Goal: Task Accomplishment & Management: Complete application form

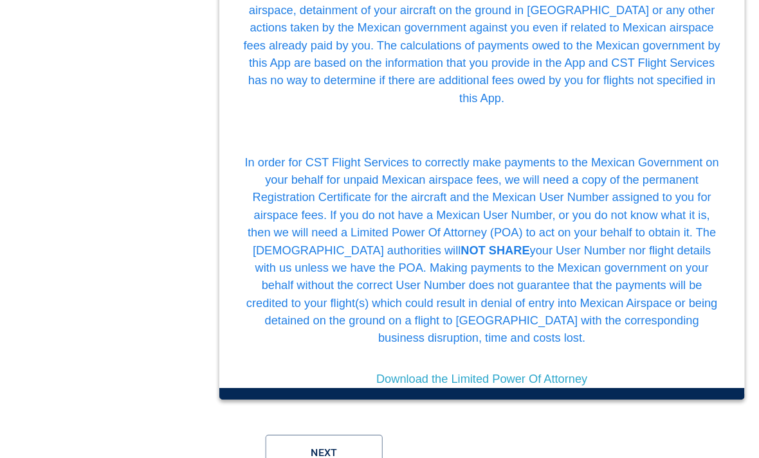
scroll to position [476, 0]
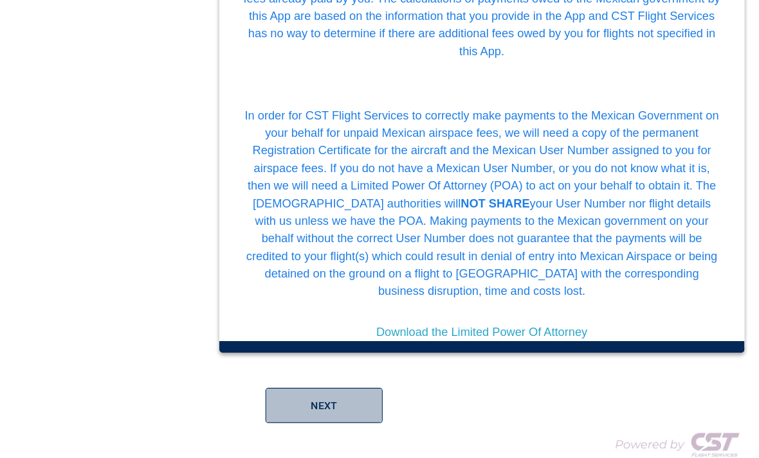
click at [318, 361] on button "Next" at bounding box center [369, 376] width 103 height 31
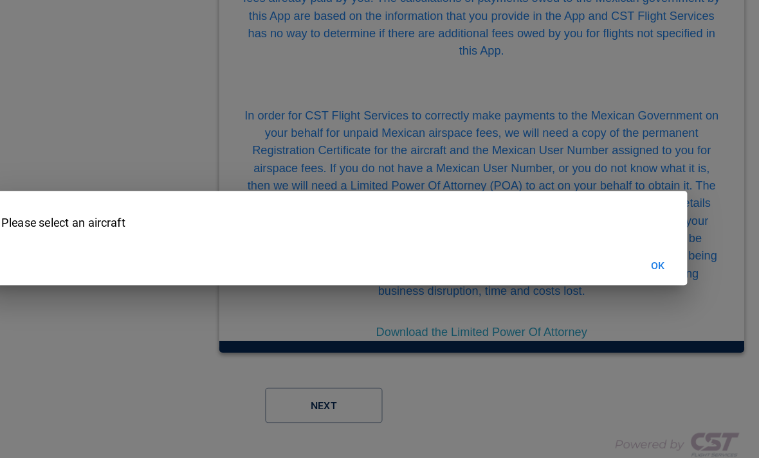
click at [642, 242] on button "OK" at bounding box center [662, 254] width 41 height 24
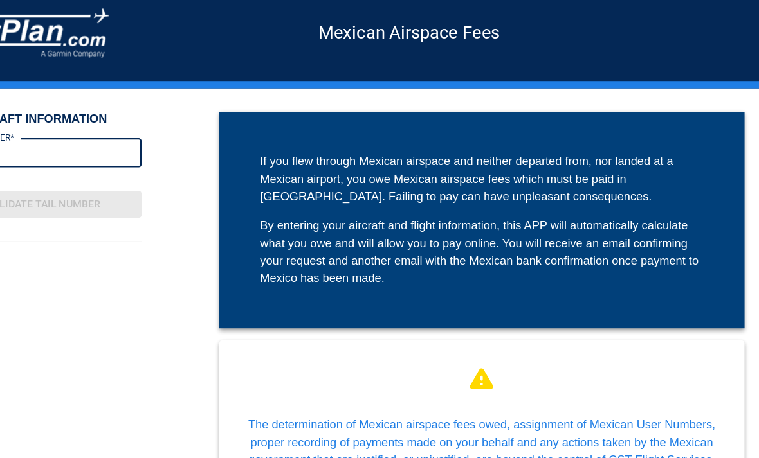
scroll to position [0, 0]
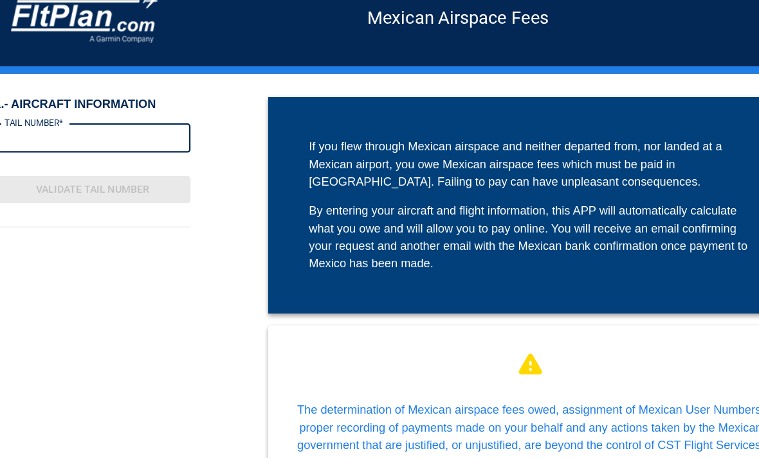
click at [53, 129] on label "TAIL NUMBER*" at bounding box center [71, 134] width 51 height 11
click at [53, 134] on input "TAIL NUMBER*" at bounding box center [123, 147] width 172 height 26
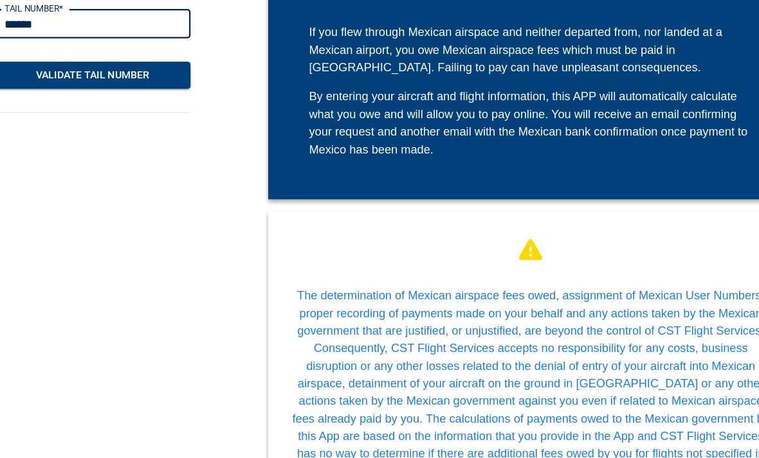
scroll to position [127, 0]
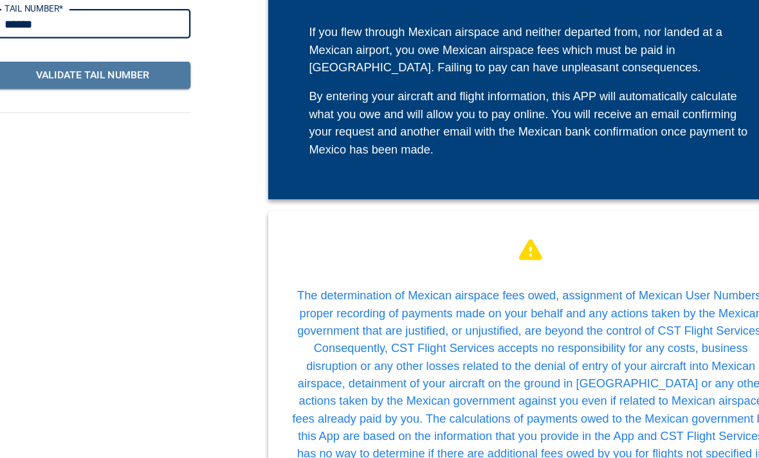
type input "******"
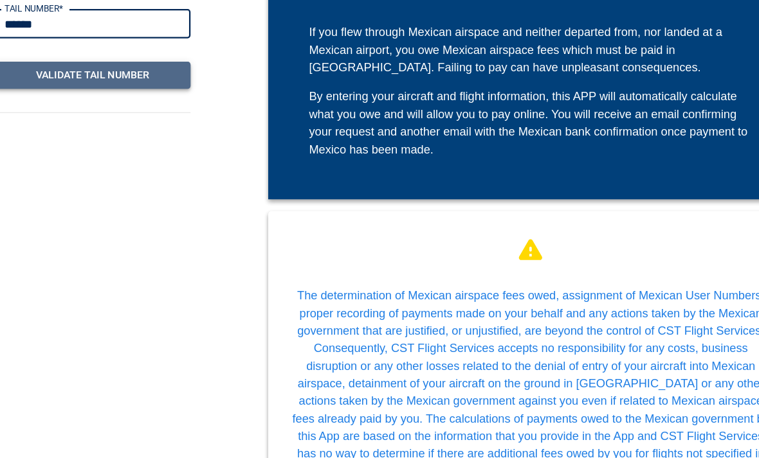
click at [51, 64] on button "Validate Tail Number" at bounding box center [123, 66] width 172 height 24
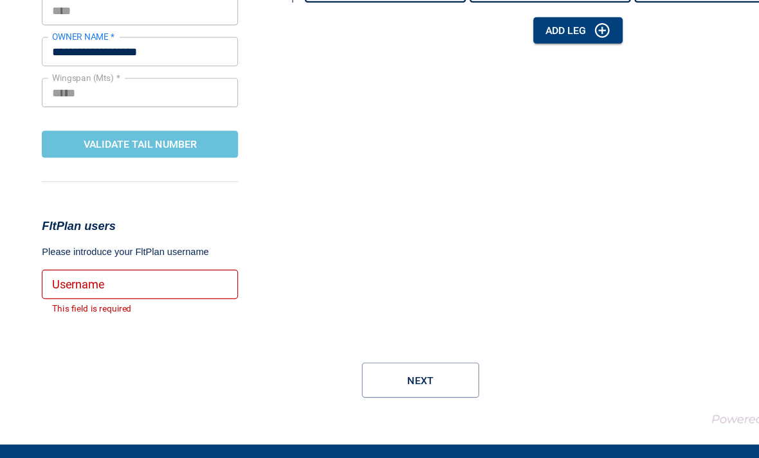
scroll to position [161, 0]
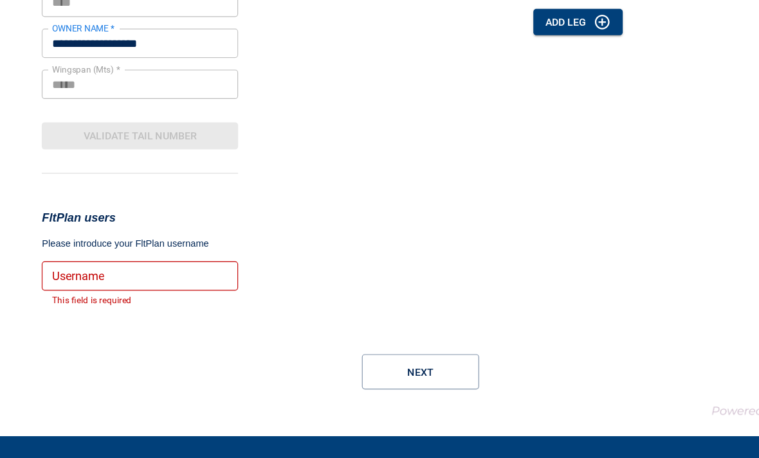
click at [81, 249] on div "Username Username This field is required" at bounding box center [123, 269] width 172 height 41
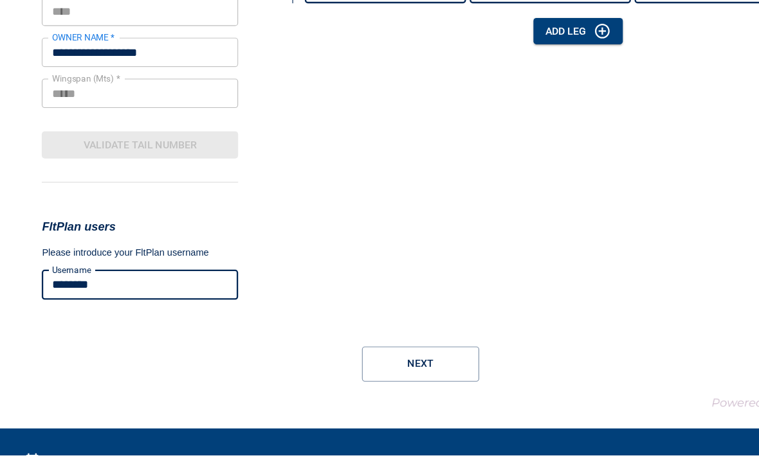
scroll to position [147, 0]
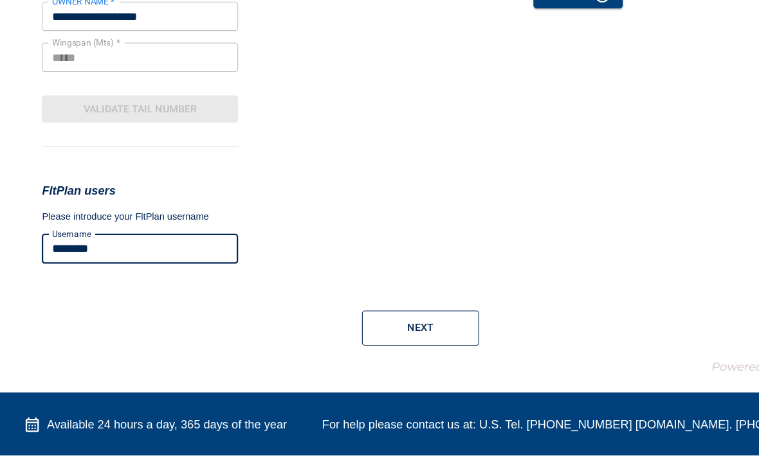
type input "********"
click at [393, 331] on button "Next" at bounding box center [369, 346] width 103 height 31
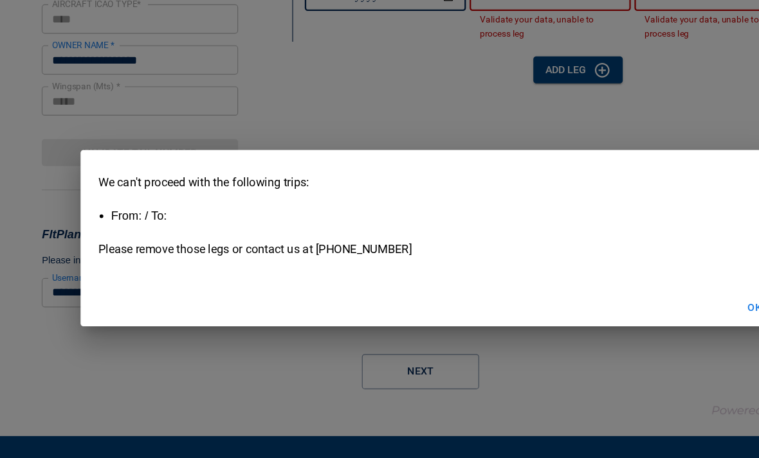
click at [395, 322] on div "We can't proceed with the following trips: From: / To: Please remove those legs…" at bounding box center [379, 229] width 759 height 458
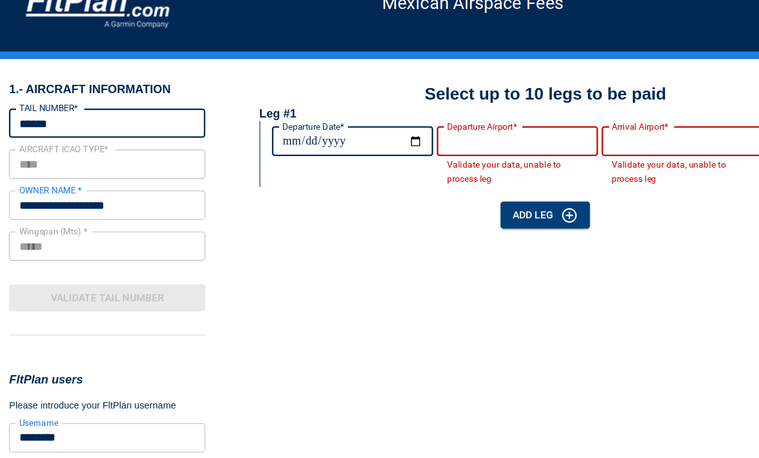
scroll to position [30, 0]
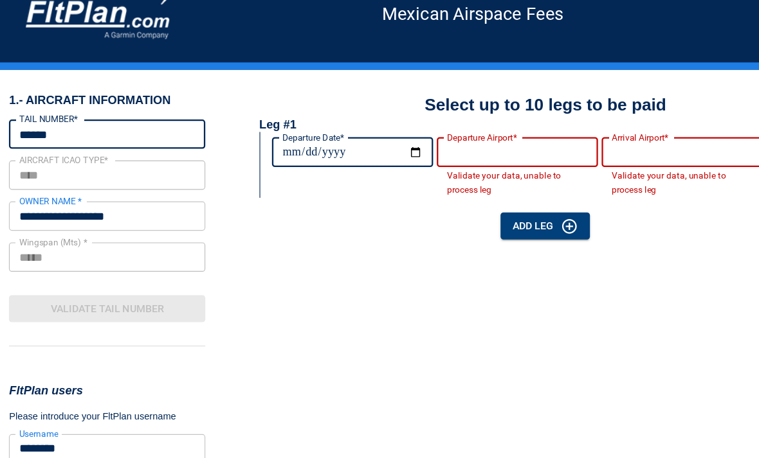
click at [346, 131] on input "Departure Date*" at bounding box center [337, 134] width 141 height 36
type input "**********"
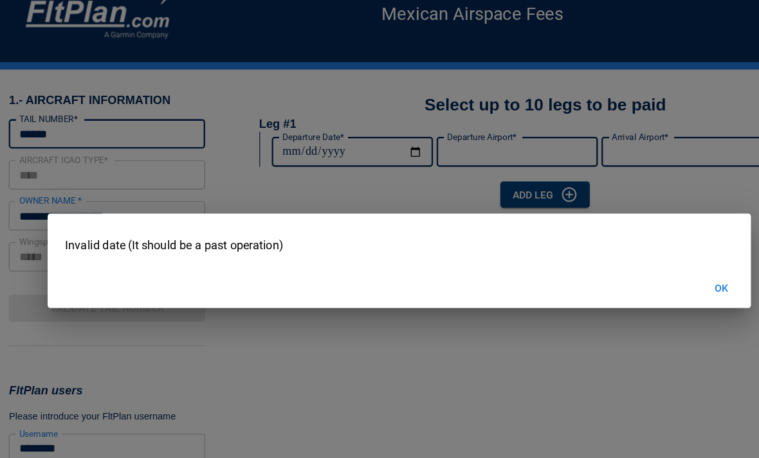
click at [354, 132] on div "Invalid date (It should be a past operation) OK" at bounding box center [379, 229] width 759 height 458
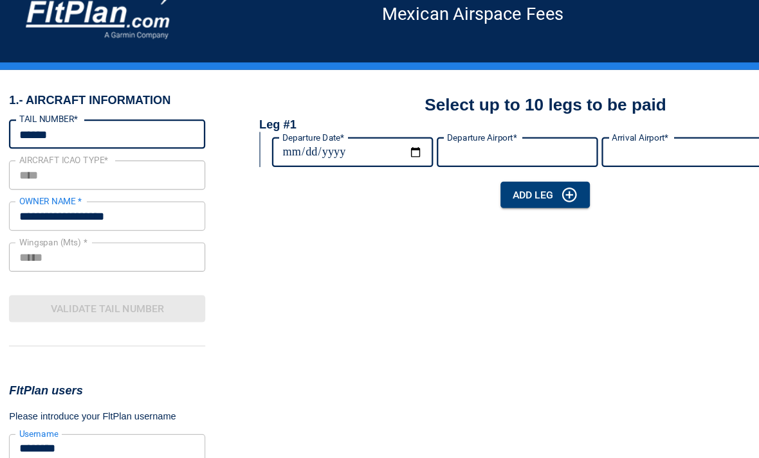
type input "**********"
click at [480, 134] on input "Departure Airport*" at bounding box center [482, 134] width 141 height 36
type input "*"
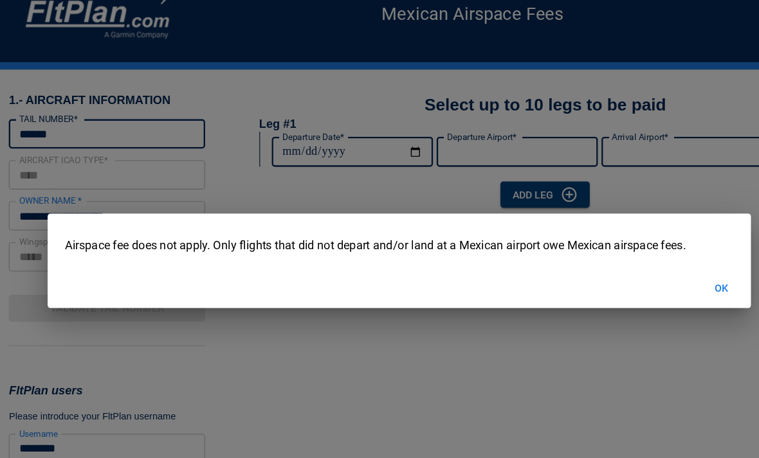
click at [444, 138] on div "Airspace fee does not apply. Only flights that did not depart and/or land at a …" at bounding box center [379, 229] width 759 height 458
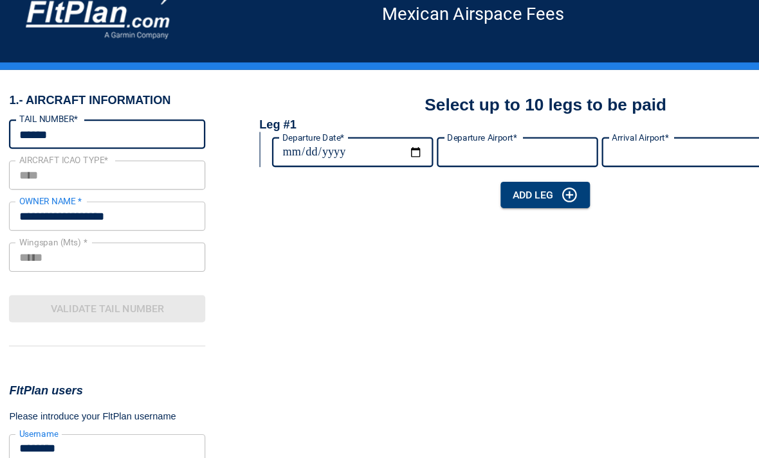
type input "*"
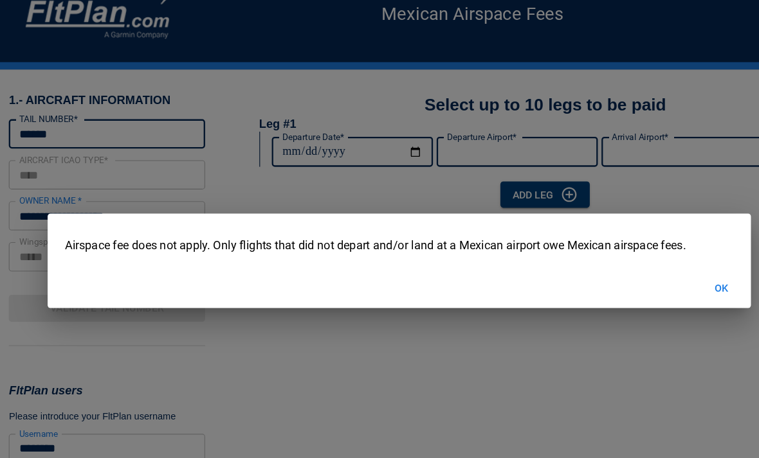
click at [642, 250] on button "OK" at bounding box center [662, 254] width 41 height 24
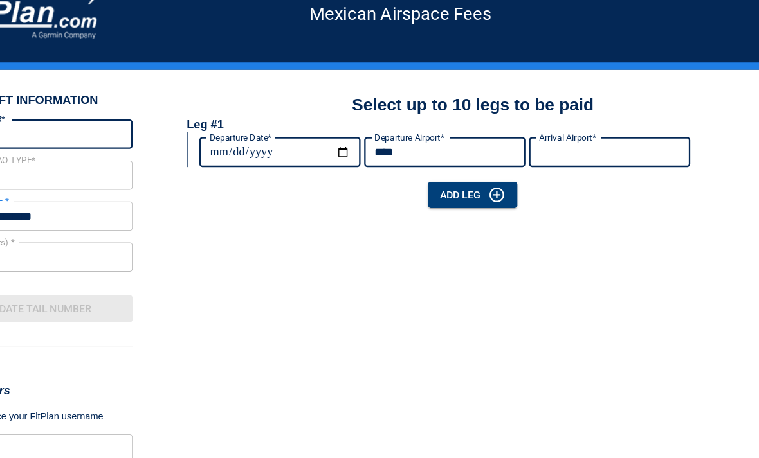
type input "****"
click at [557, 135] on input "Arrival Airport*" at bounding box center [627, 134] width 141 height 36
type input "*"
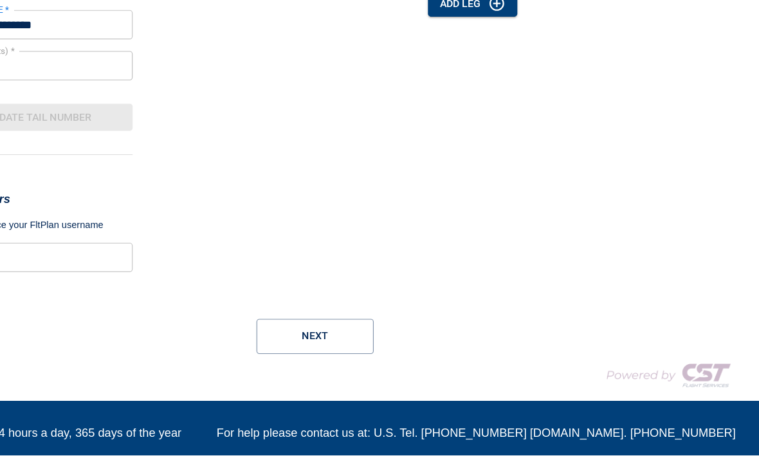
scroll to position [147, 0]
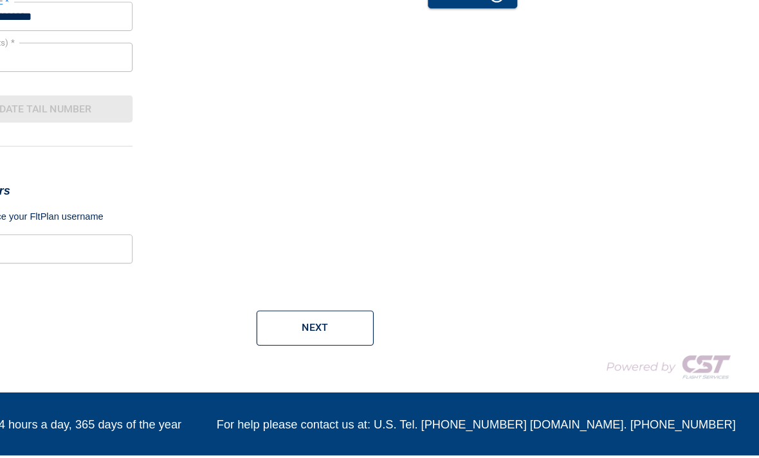
click at [318, 331] on button "Next" at bounding box center [369, 346] width 103 height 31
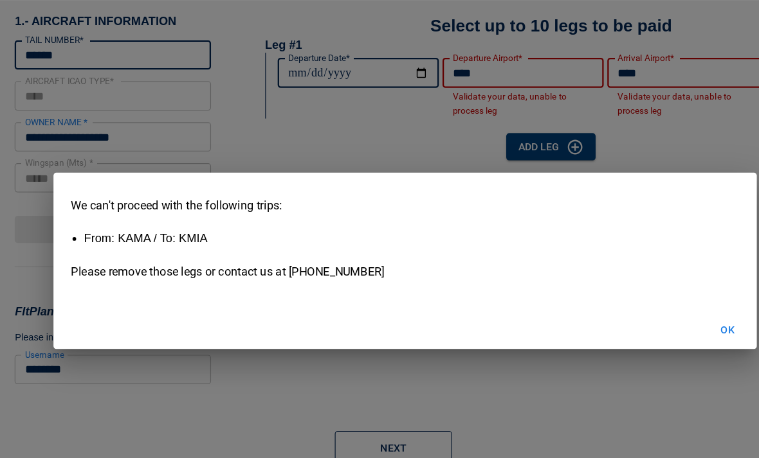
scroll to position [89, 0]
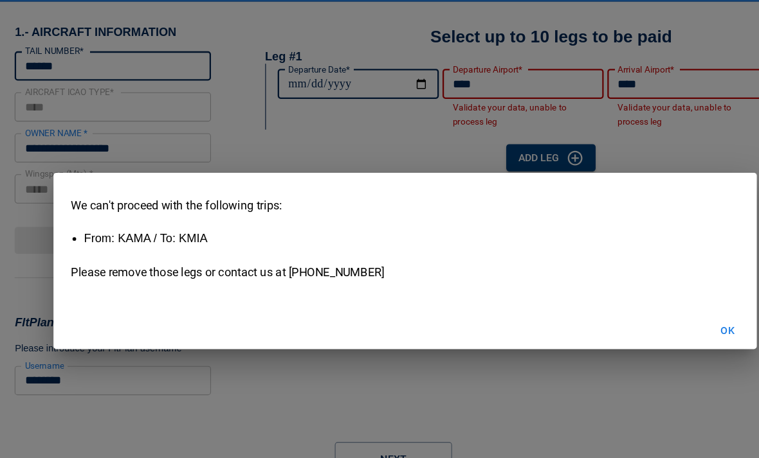
click at [589, 70] on div "We can't proceed with the following trips: From: KAMA / To: KMIA Please remove …" at bounding box center [379, 229] width 759 height 458
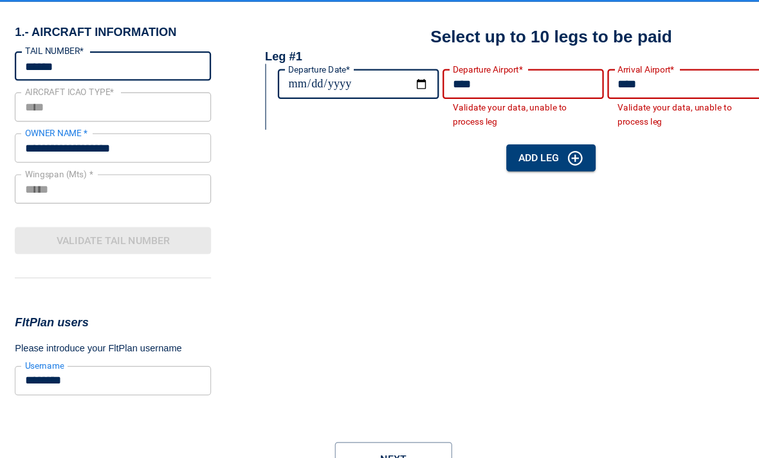
click at [595, 71] on input "****" at bounding box center [627, 74] width 141 height 36
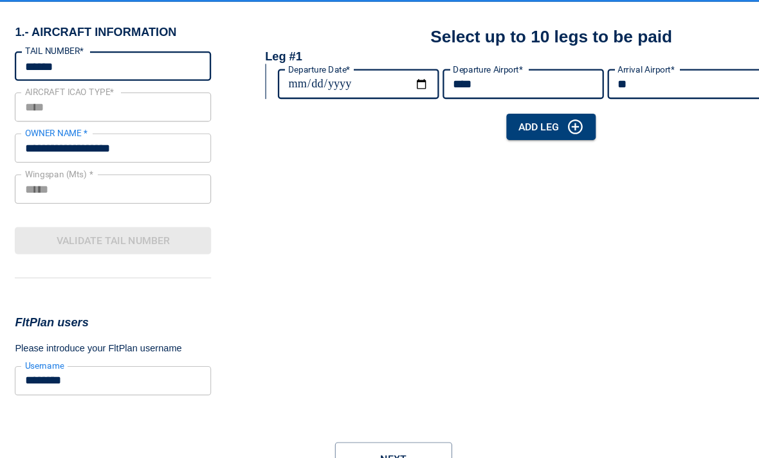
type input "*"
click at [449, 80] on input "****" at bounding box center [482, 74] width 141 height 36
type input "*"
